Goal: Task Accomplishment & Management: Manage account settings

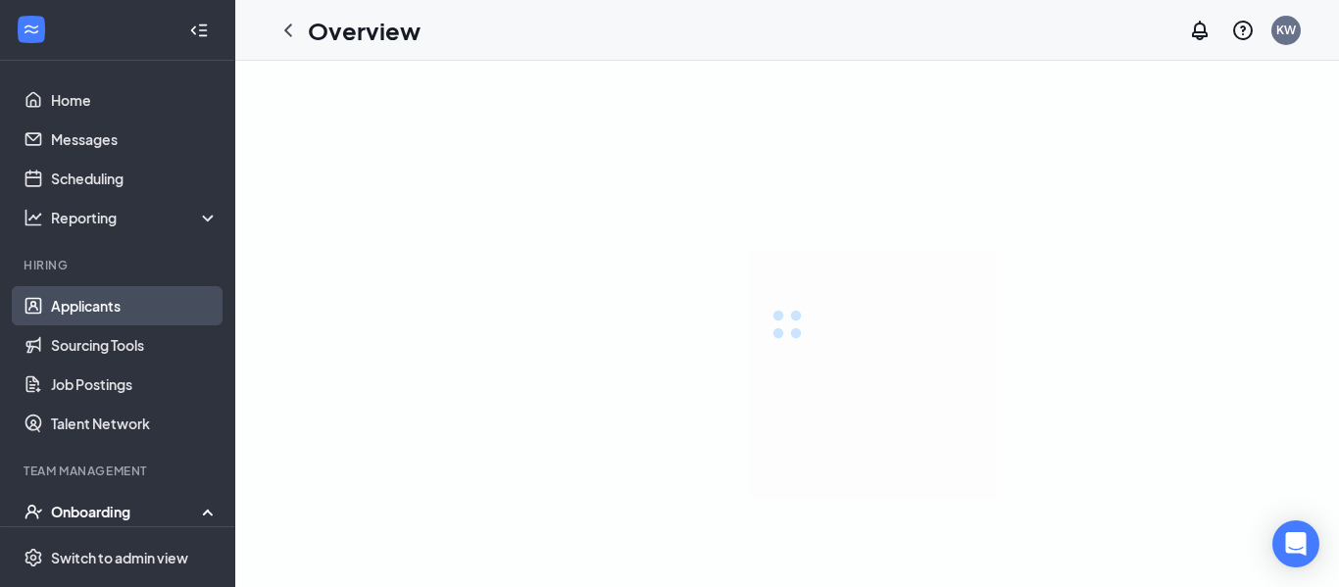
click at [111, 312] on link "Applicants" at bounding box center [135, 305] width 168 height 39
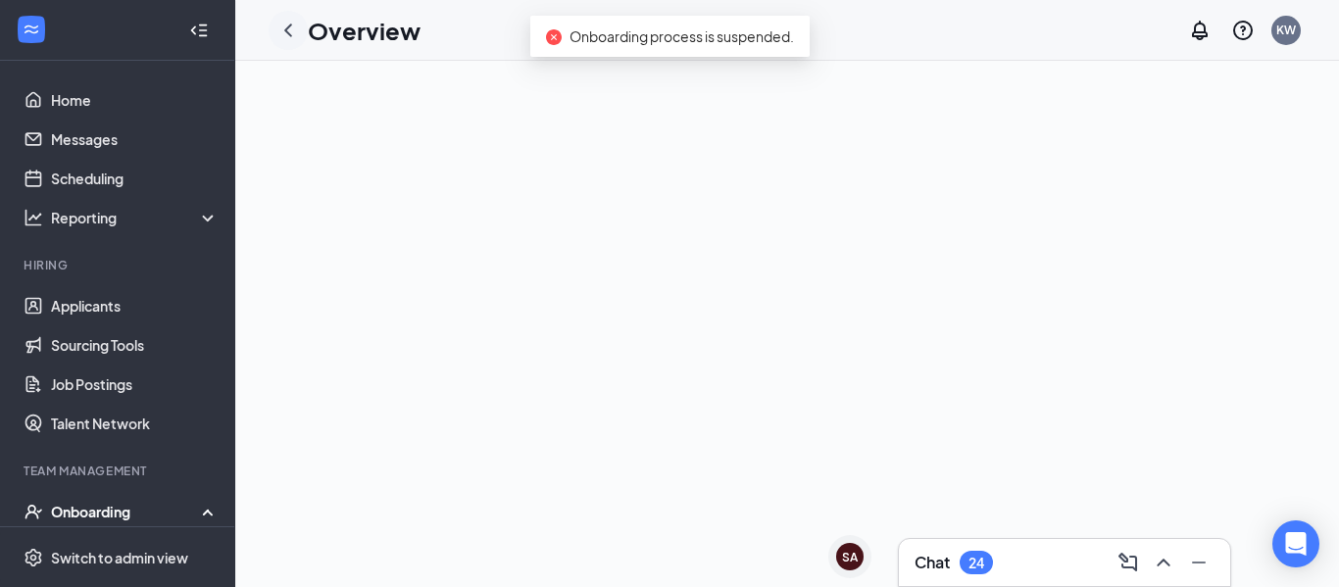
click at [291, 24] on icon "ChevronLeft" at bounding box center [288, 31] width 24 height 24
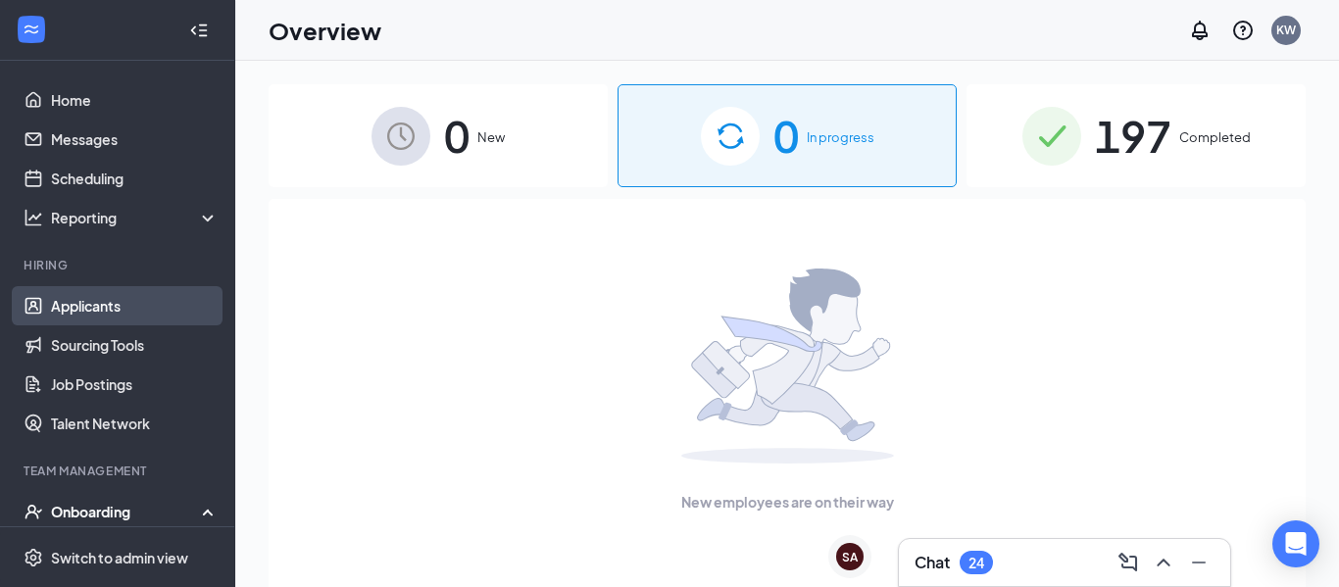
click at [139, 307] on link "Applicants" at bounding box center [135, 305] width 168 height 39
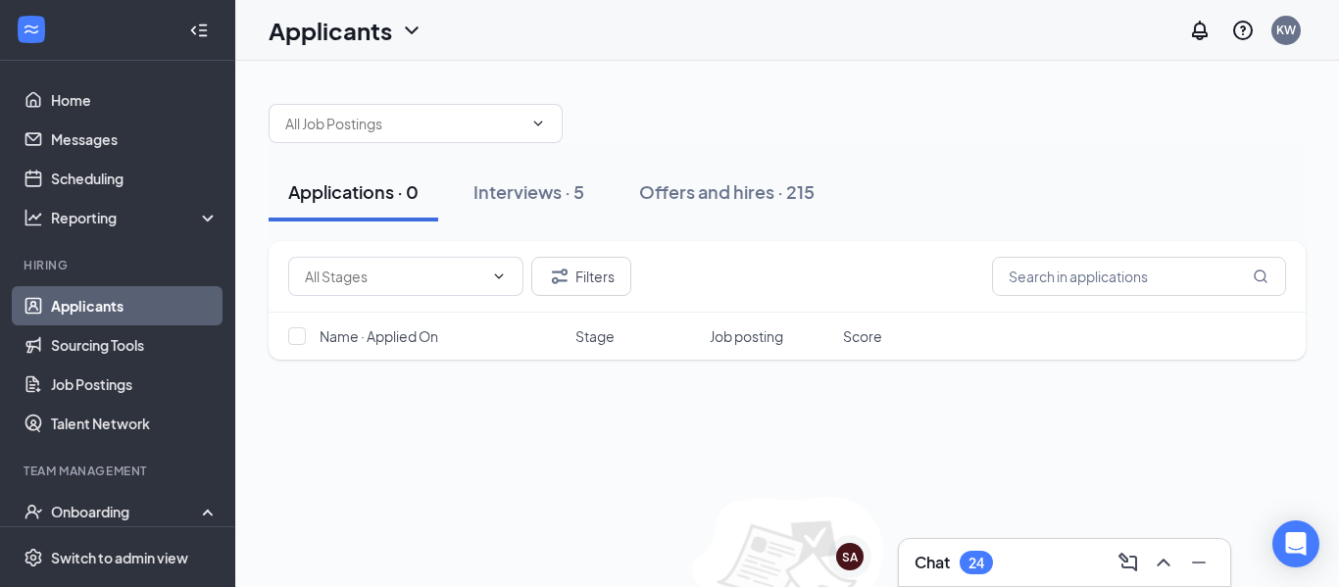
click at [643, 93] on div at bounding box center [787, 113] width 1037 height 59
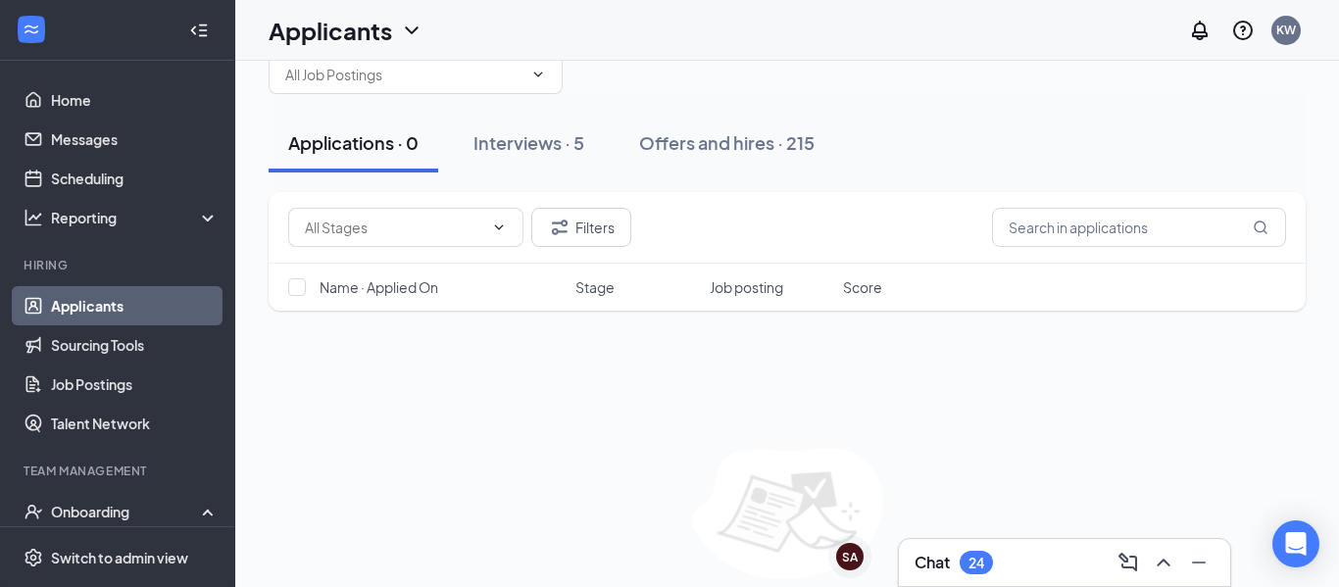
scroll to position [78, 0]
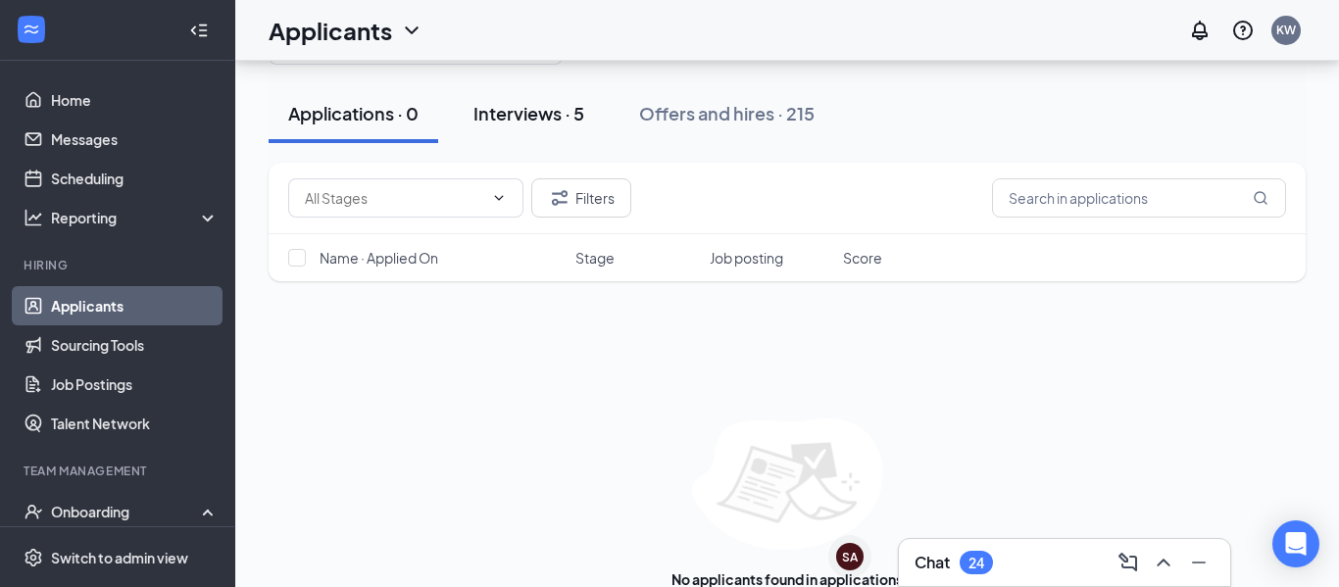
click at [573, 114] on div "Interviews · 5" at bounding box center [528, 113] width 111 height 24
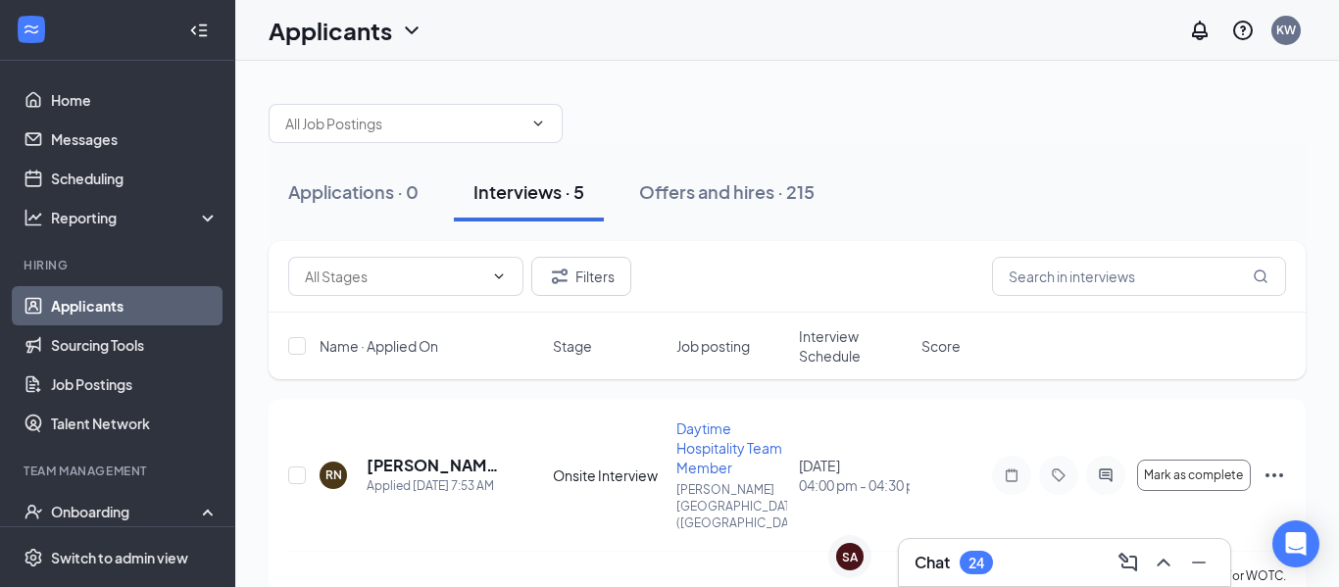
click at [845, 127] on div at bounding box center [787, 113] width 1037 height 59
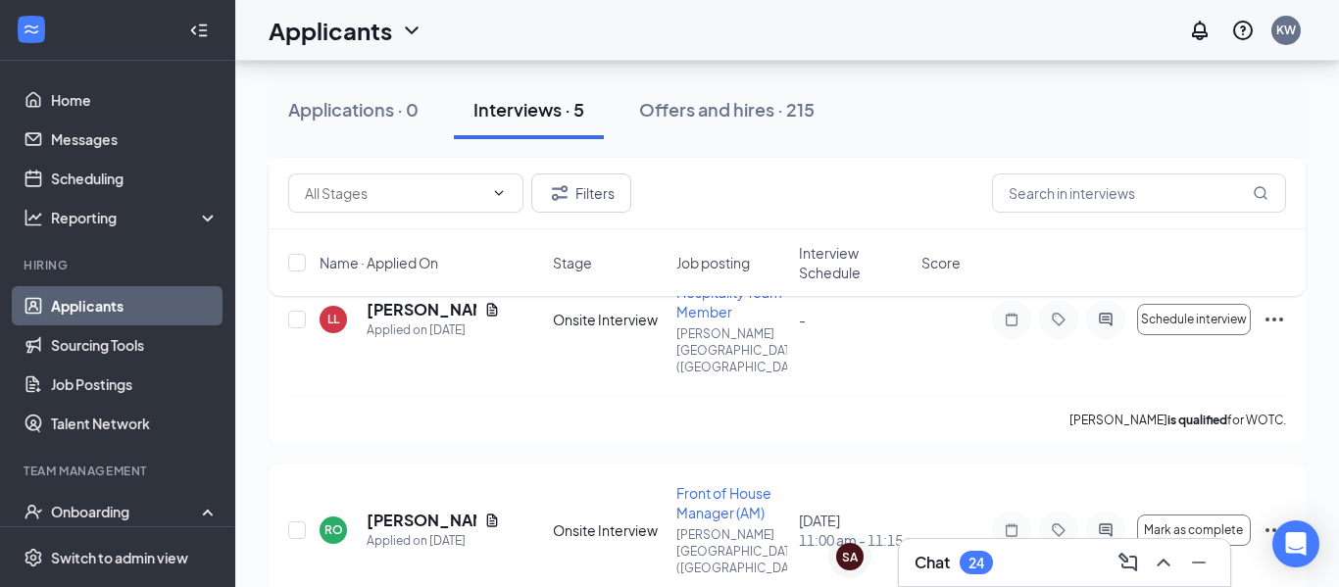
scroll to position [595, 0]
click at [1224, 516] on button "Mark as complete" at bounding box center [1194, 531] width 114 height 31
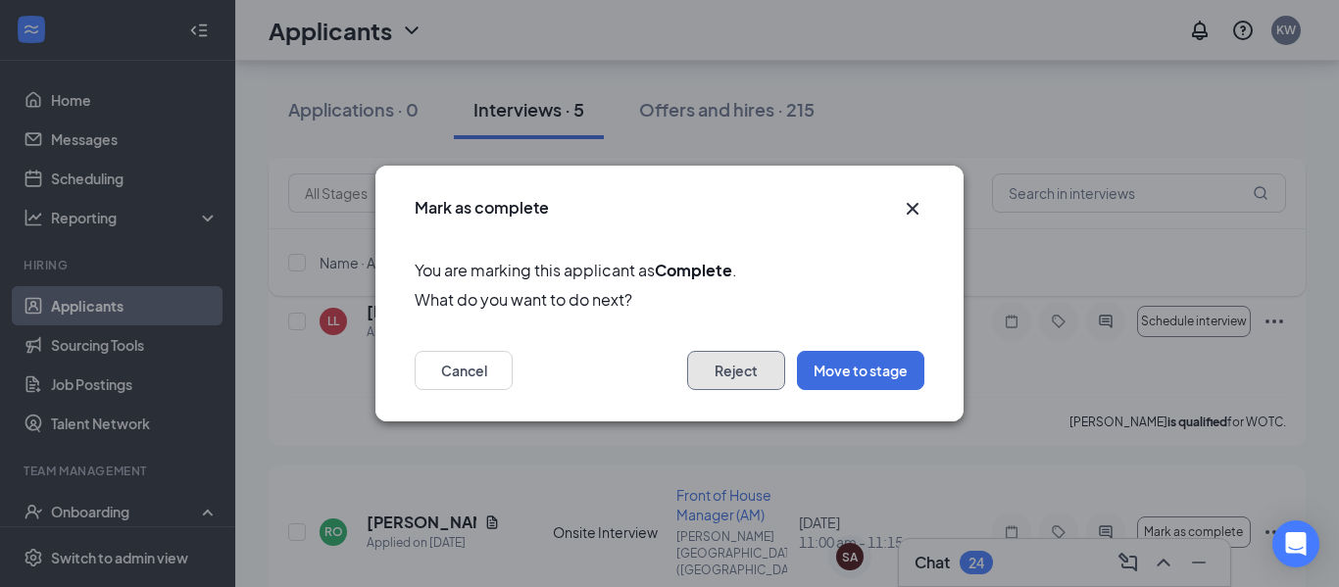
click at [737, 365] on button "Reject" at bounding box center [736, 370] width 98 height 39
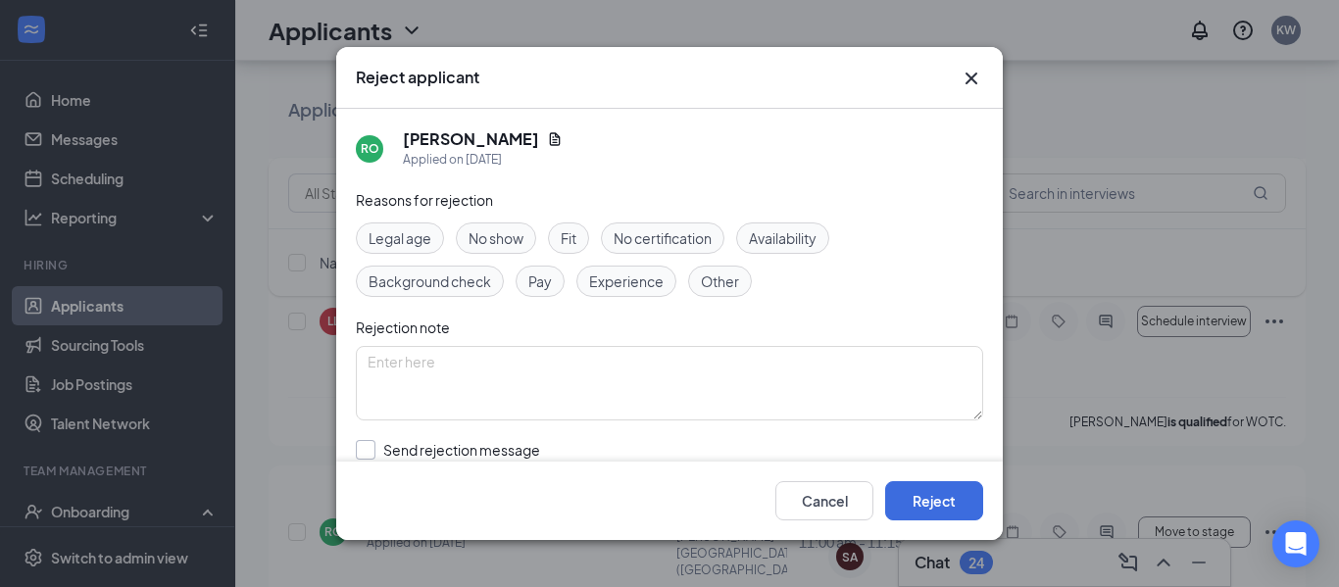
click at [492, 452] on input "Send rejection message If unchecked, the applicant will not receive a rejection…" at bounding box center [579, 461] width 446 height 43
checkbox input "true"
click at [513, 237] on span "No show" at bounding box center [495, 238] width 55 height 22
click at [894, 494] on button "Reject" at bounding box center [934, 500] width 98 height 39
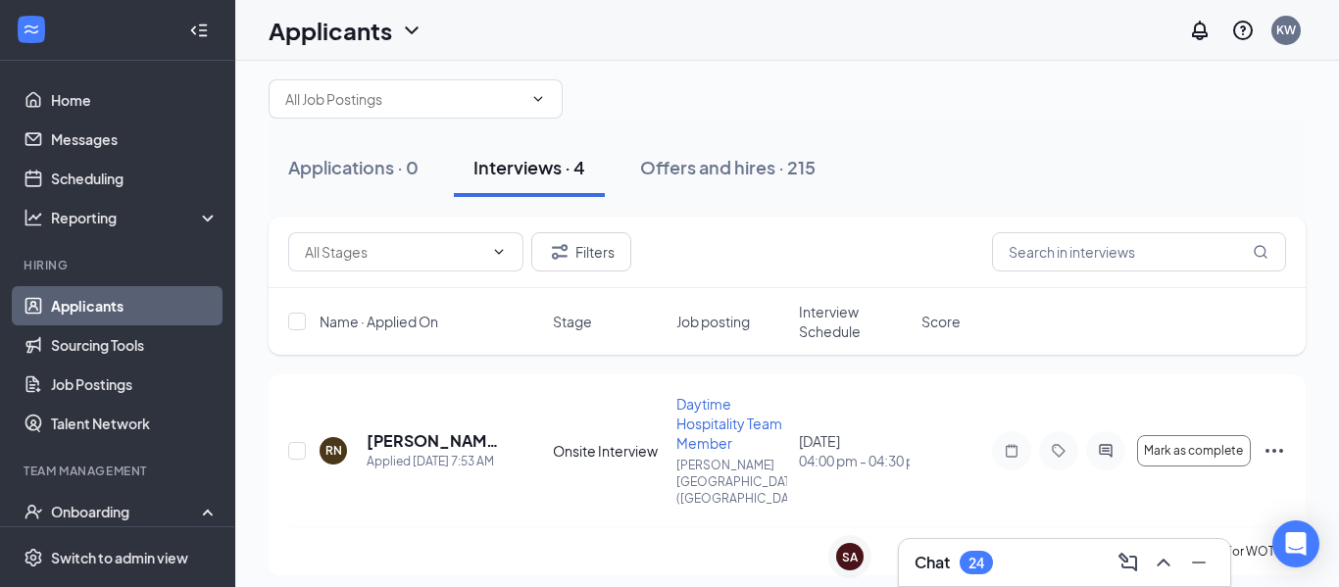
scroll to position [0, 0]
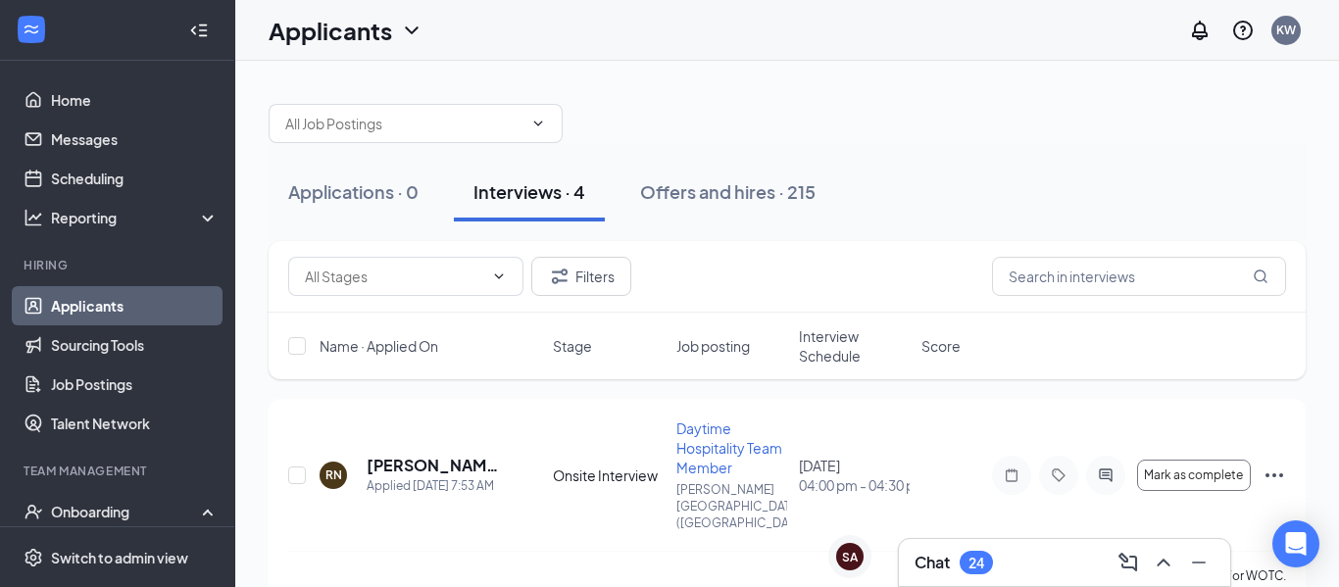
click at [635, 84] on div at bounding box center [787, 113] width 1037 height 59
